Goal: Task Accomplishment & Management: Manage account settings

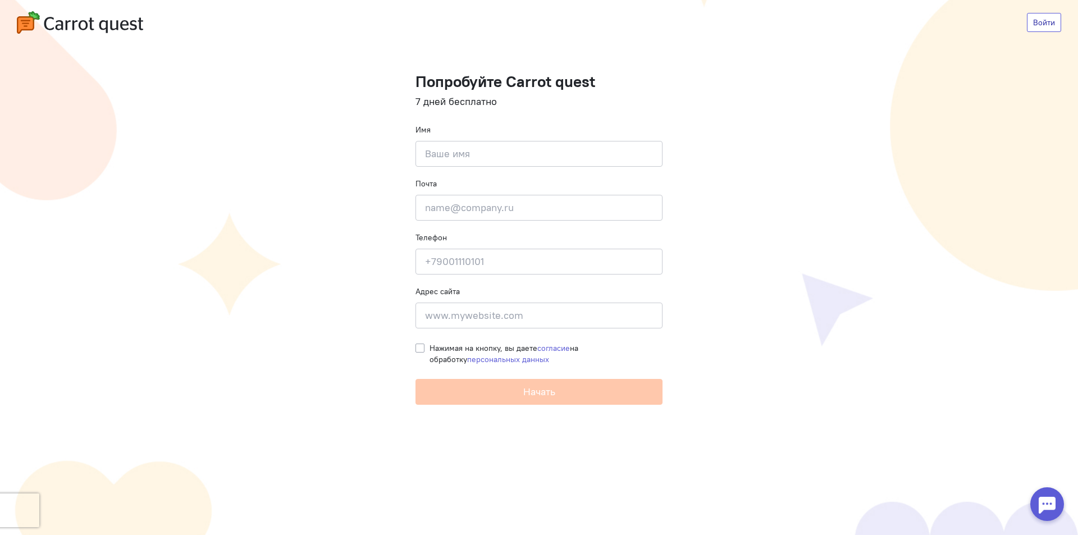
click at [1036, 15] on cq-registration-header "Войти" at bounding box center [539, 22] width 1078 height 45
click at [1036, 18] on link "Войти" at bounding box center [1044, 22] width 34 height 19
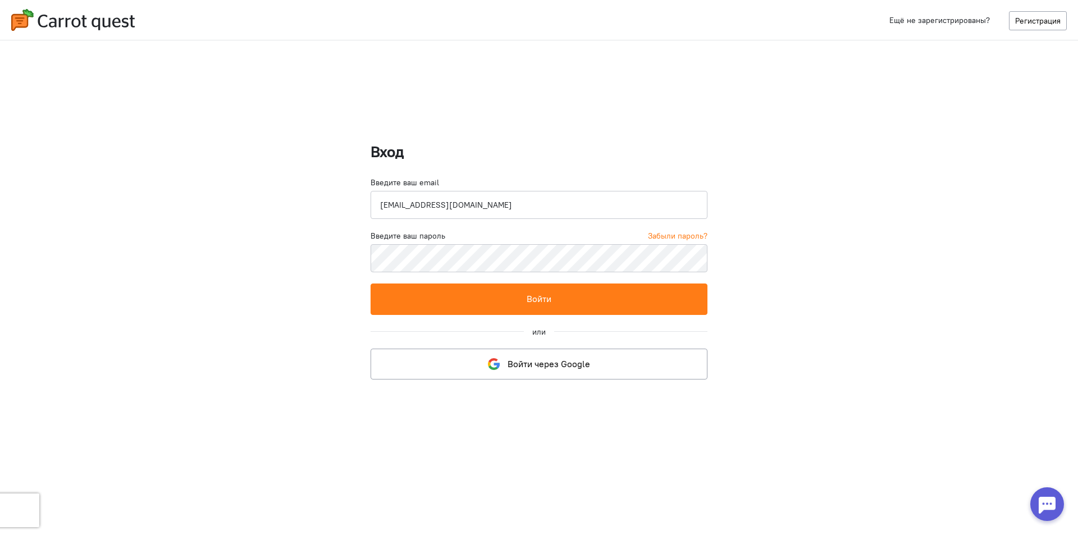
click at [419, 205] on input "[EMAIL_ADDRESS][DOMAIN_NAME]" at bounding box center [538, 205] width 337 height 28
click at [420, 206] on input "[EMAIL_ADDRESS][DOMAIN_NAME]" at bounding box center [538, 205] width 337 height 28
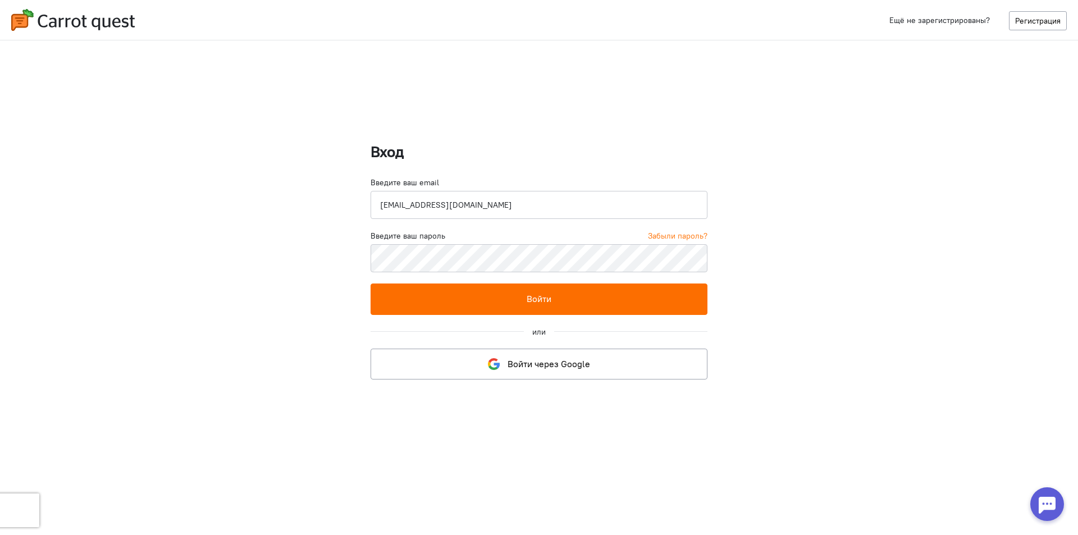
type input "[EMAIL_ADDRESS][DOMAIN_NAME]"
click at [616, 305] on button "Войти" at bounding box center [538, 298] width 337 height 31
